Goal: Task Accomplishment & Management: Use online tool/utility

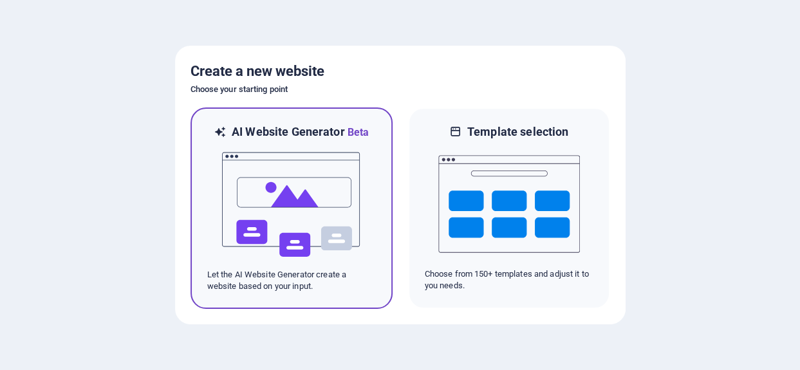
click at [296, 225] on img at bounding box center [292, 204] width 142 height 129
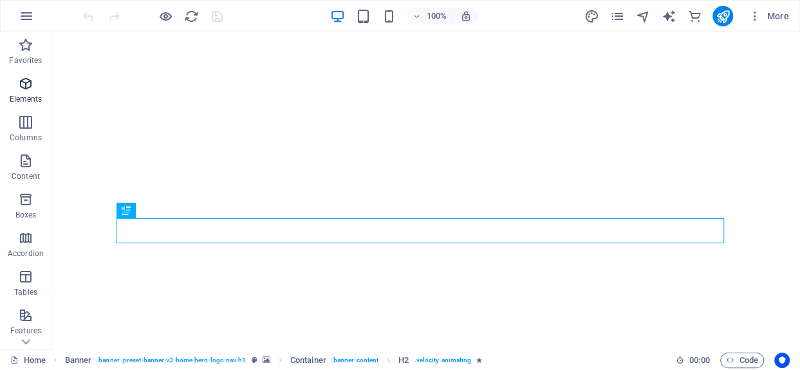
click at [16, 84] on span "Elements" at bounding box center [25, 91] width 51 height 31
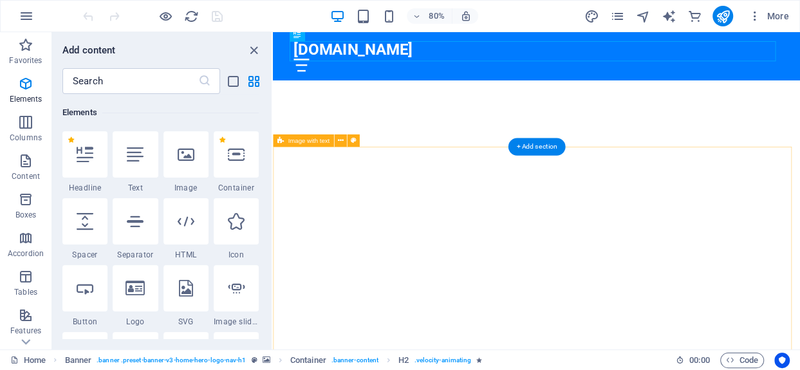
scroll to position [257, 0]
click at [28, 205] on icon "button" at bounding box center [25, 199] width 15 height 15
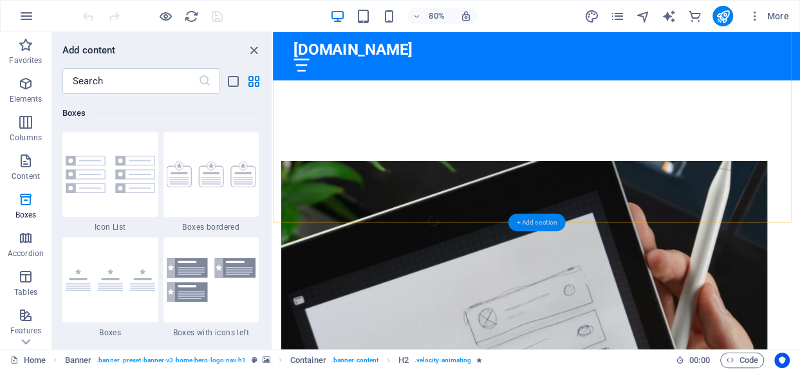
scroll to position [515, 0]
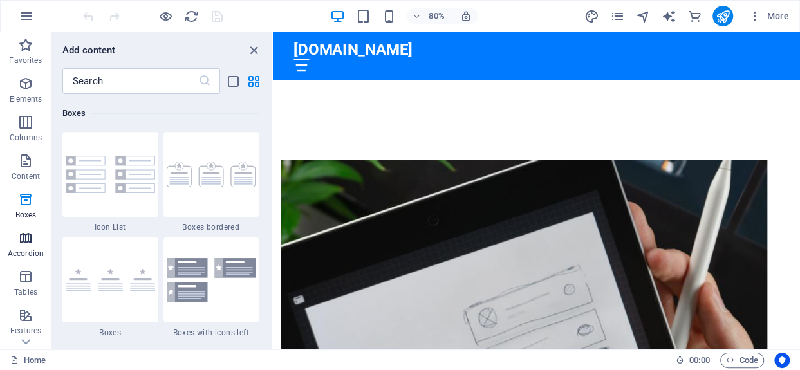
click at [31, 243] on icon "button" at bounding box center [25, 237] width 15 height 15
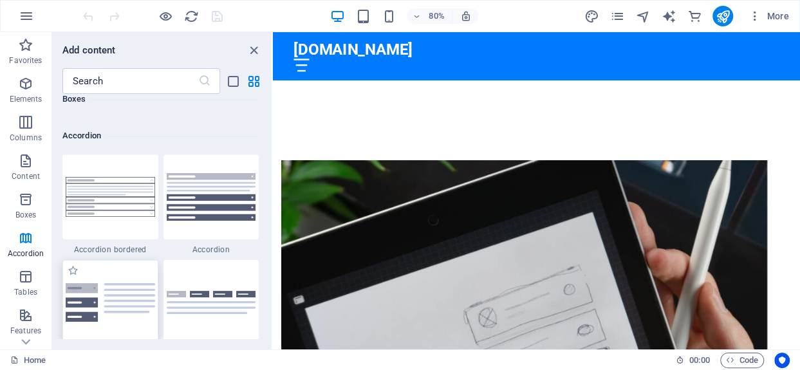
scroll to position [4106, 0]
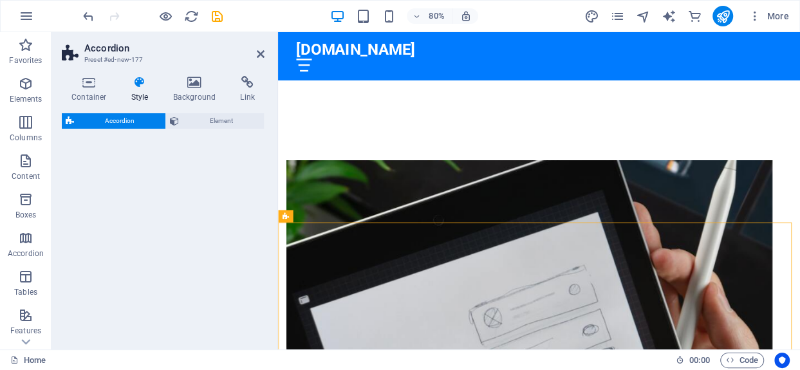
select select "rem"
select select "preset-accordion-v3-default"
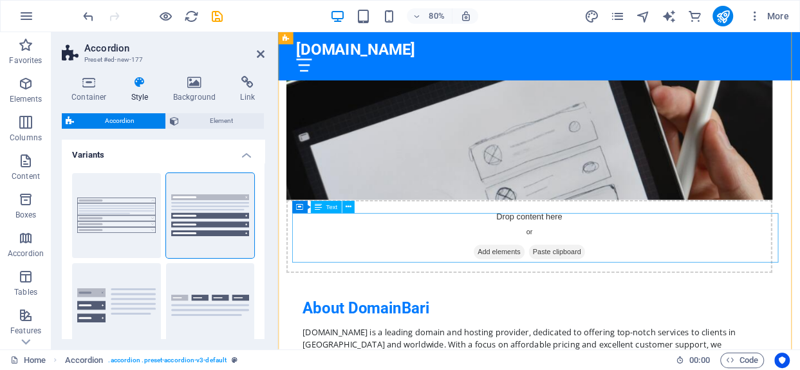
scroll to position [708, 0]
